Goal: Navigation & Orientation: Understand site structure

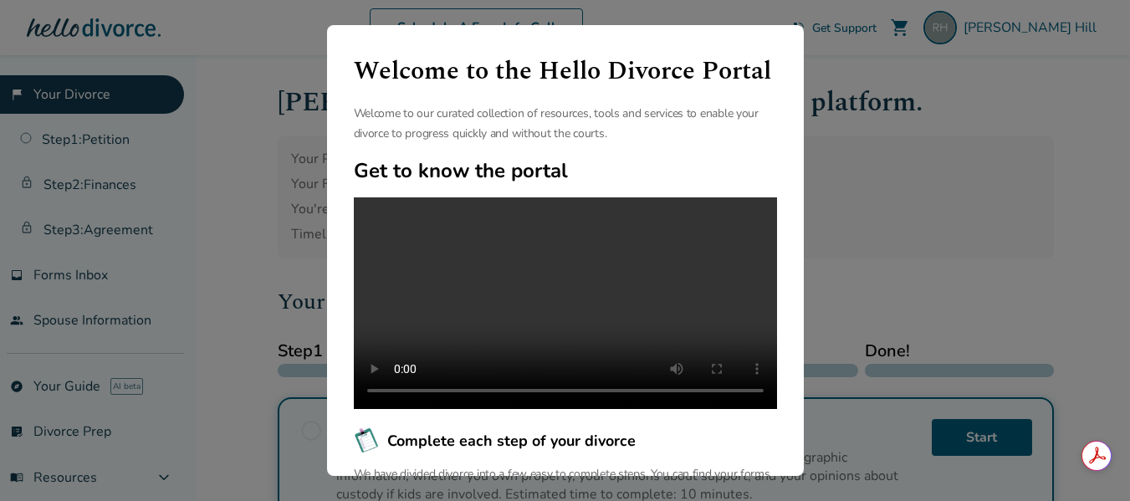
click at [863, 144] on div "Welcome to the Hello Divorce Portal Welcome to our curated collection of resour…" at bounding box center [565, 250] width 1130 height 501
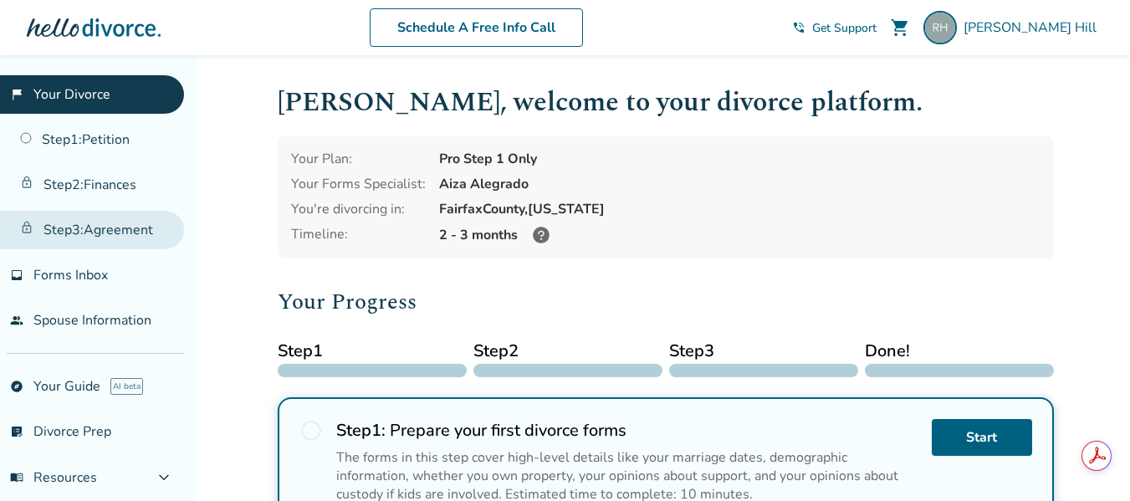
click at [95, 228] on link "Step 3 : Agreement" at bounding box center [92, 230] width 184 height 38
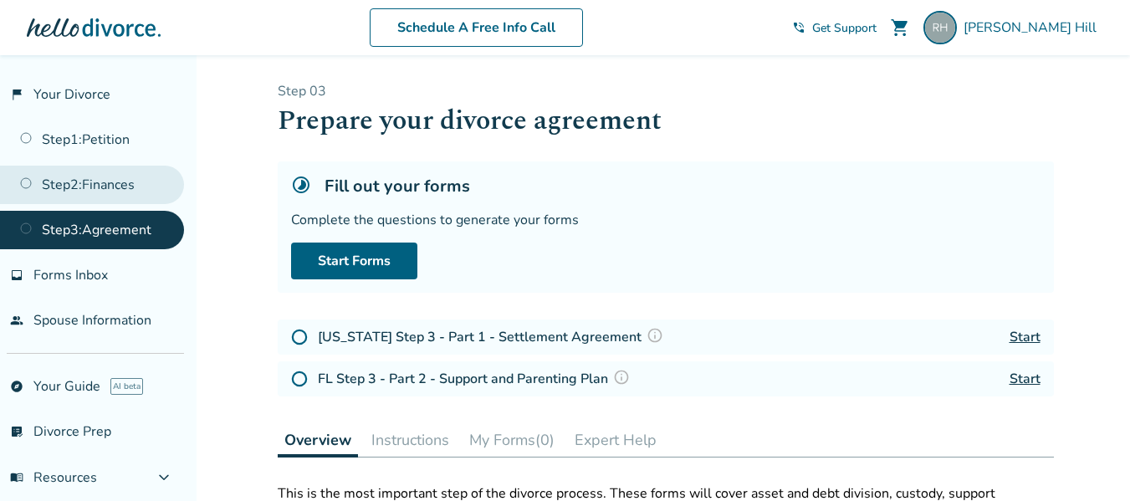
click at [67, 181] on link "Step 2 : Finances" at bounding box center [92, 185] width 184 height 38
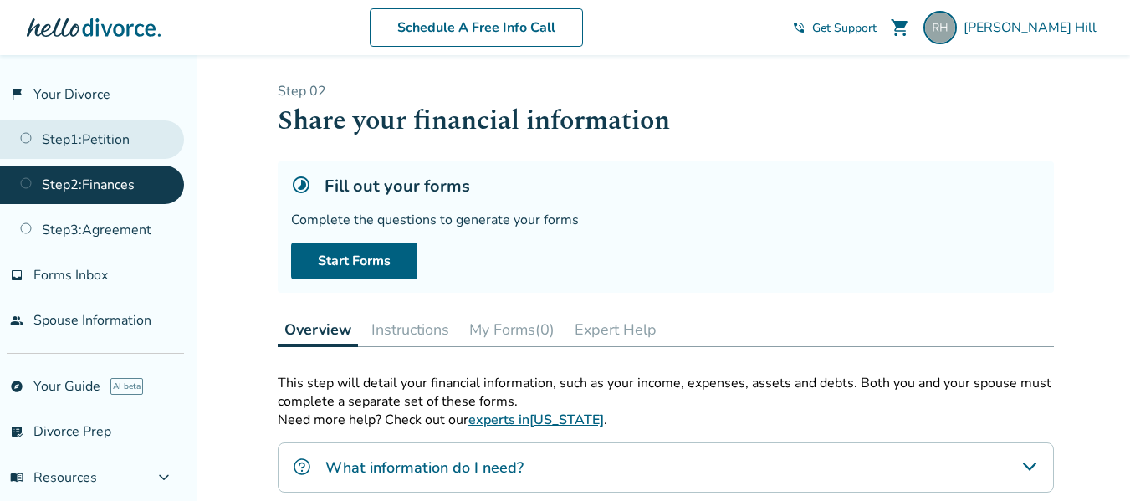
click at [119, 138] on link "Step 1 : Petition" at bounding box center [92, 139] width 184 height 38
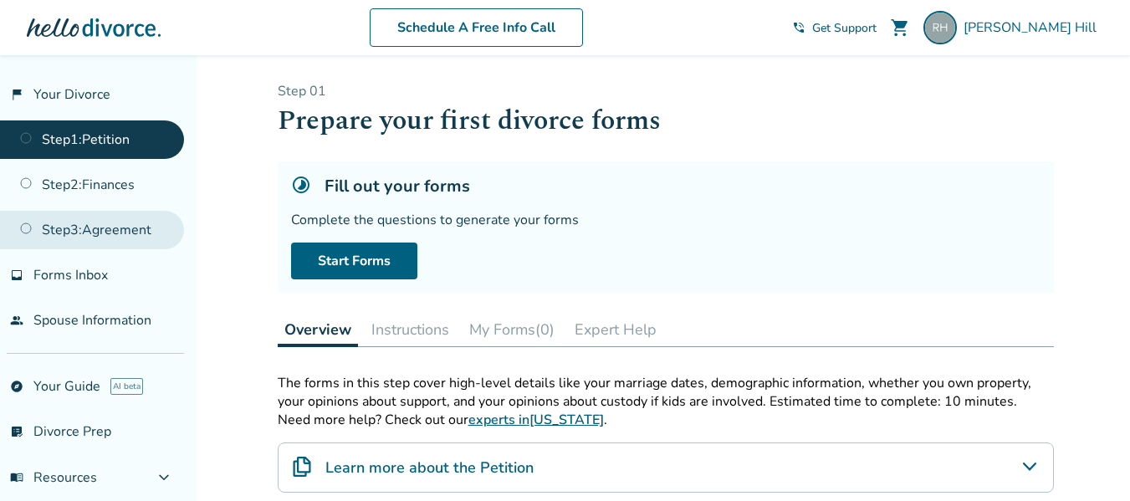
click at [123, 237] on link "Step 3 : Agreement" at bounding box center [92, 230] width 184 height 38
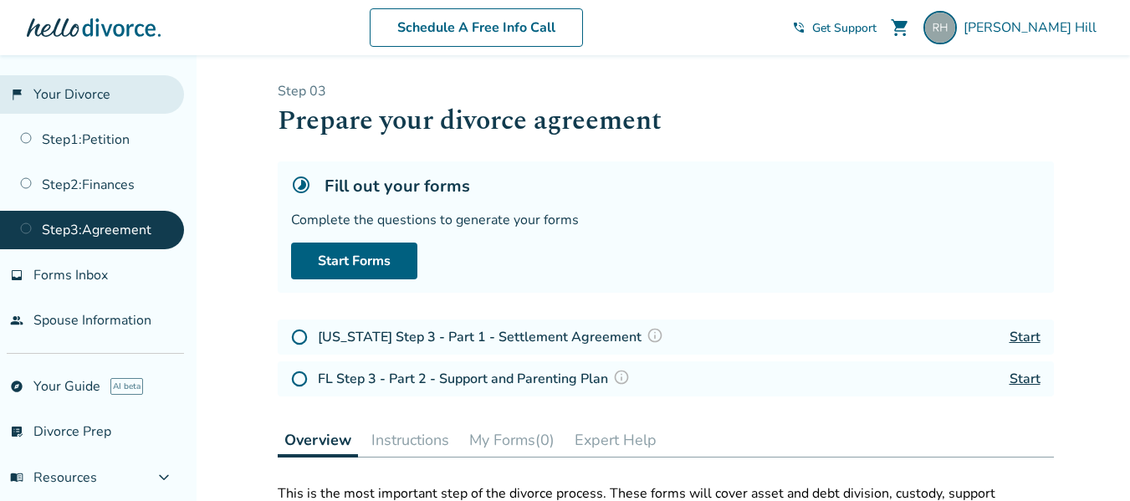
click at [121, 84] on link "flag_2 Your Divorce" at bounding box center [92, 94] width 184 height 38
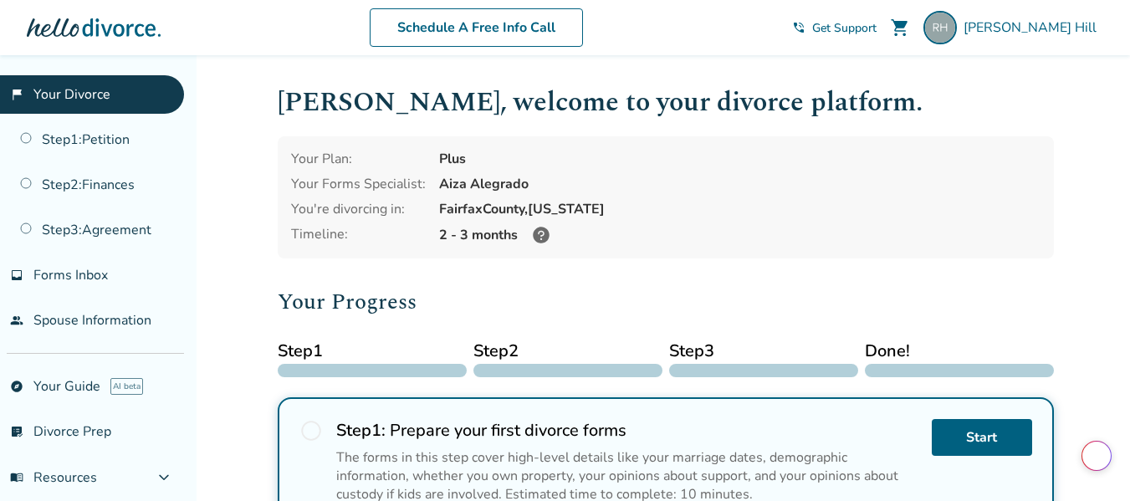
click at [65, 339] on div "flag_2 Your Divorce Step 1 : Petition Step 2 : Finances Step 3 : Agreement inbo…" at bounding box center [98, 278] width 196 height 446
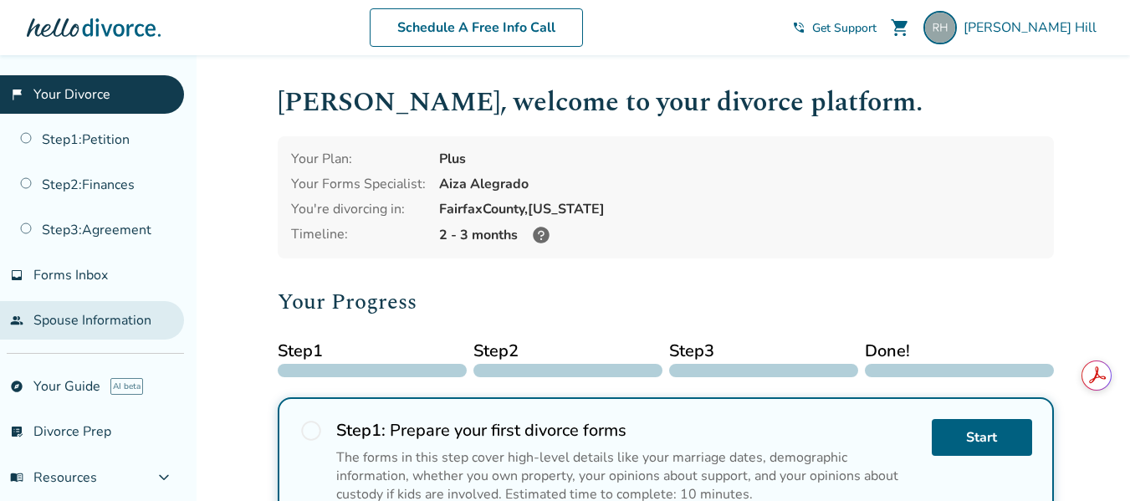
click at [65, 318] on link "people Spouse Information" at bounding box center [92, 320] width 184 height 38
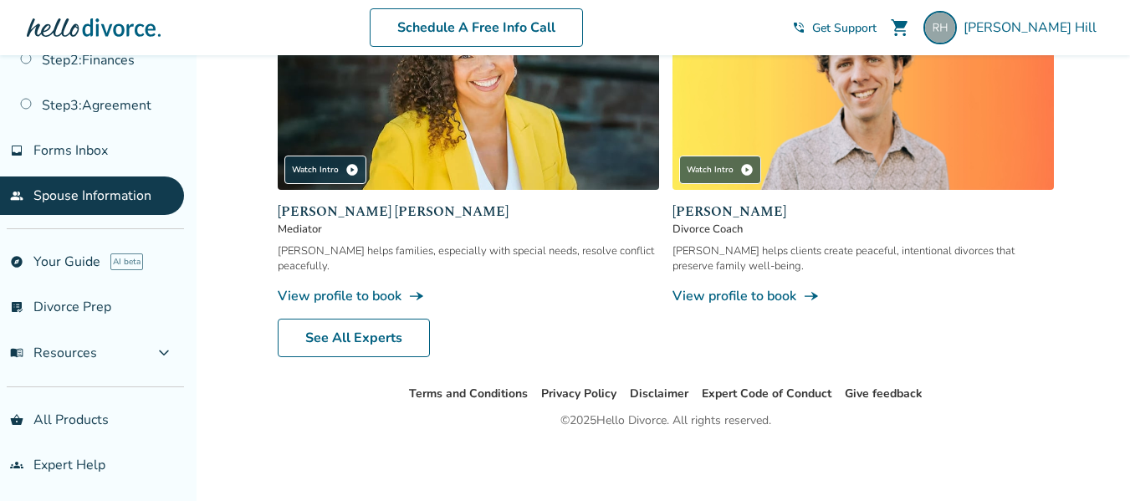
scroll to position [128, 0]
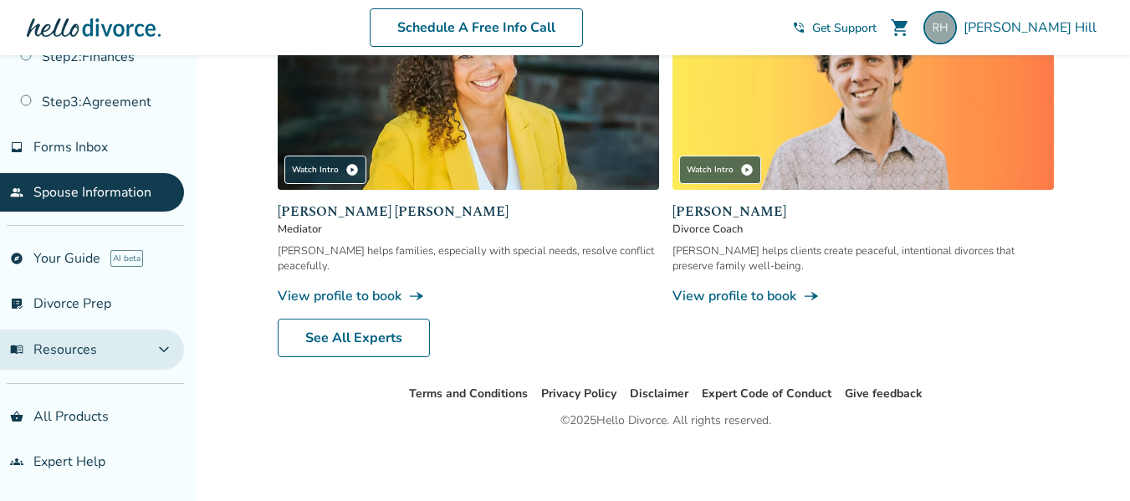
click at [160, 350] on span "expand_more" at bounding box center [164, 349] width 20 height 20
click at [160, 350] on span "expand_less" at bounding box center [164, 349] width 20 height 20
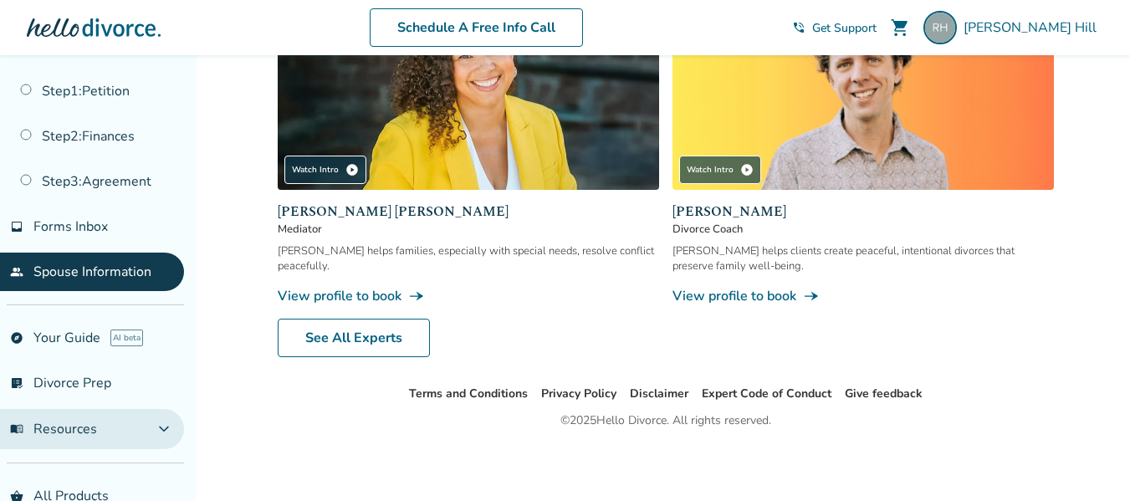
scroll to position [0, 0]
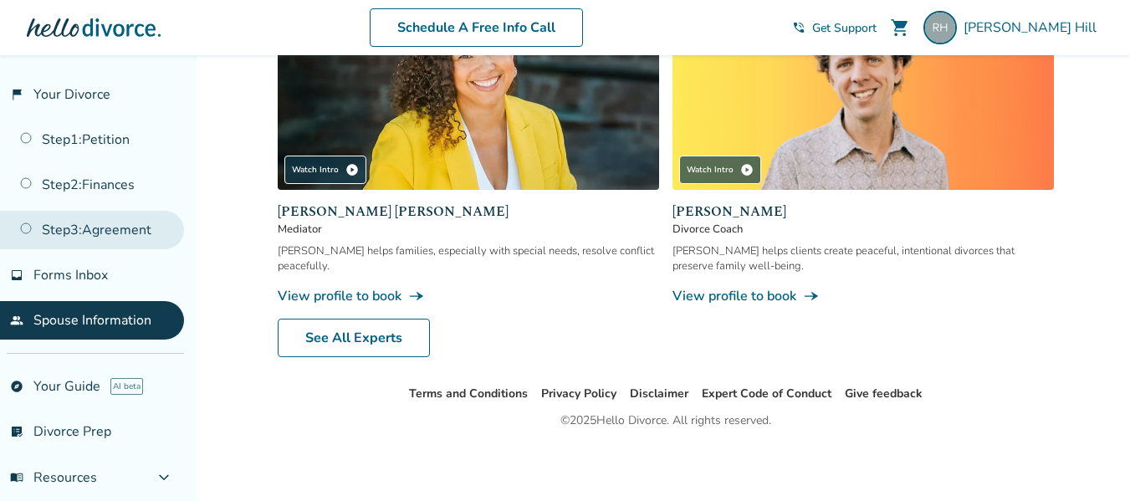
click at [102, 220] on link "Step 3 : Agreement" at bounding box center [92, 230] width 184 height 38
